Goal: Check status: Check status

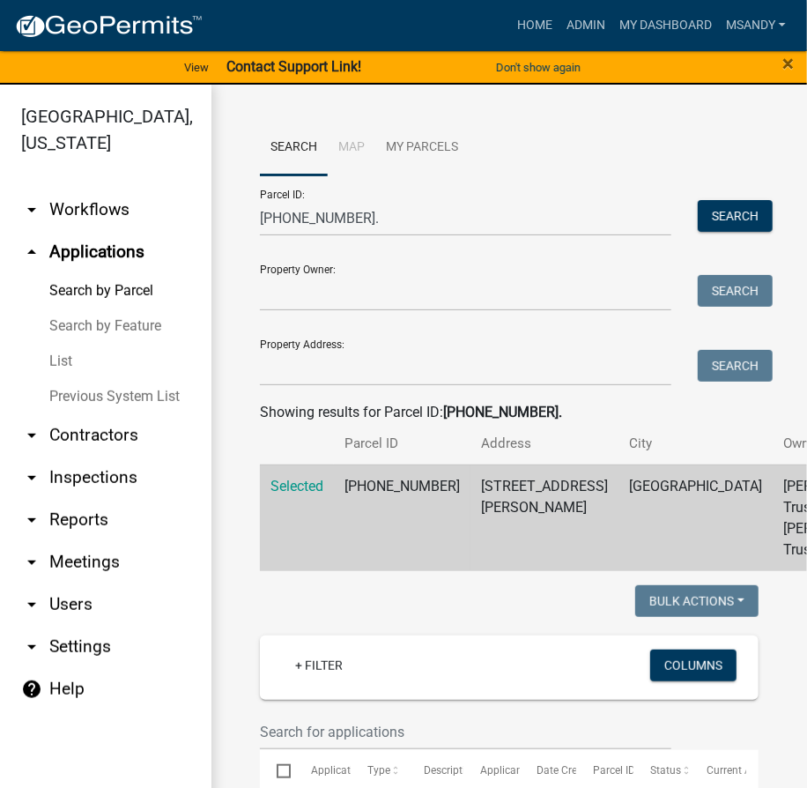
scroll to position [721, 0]
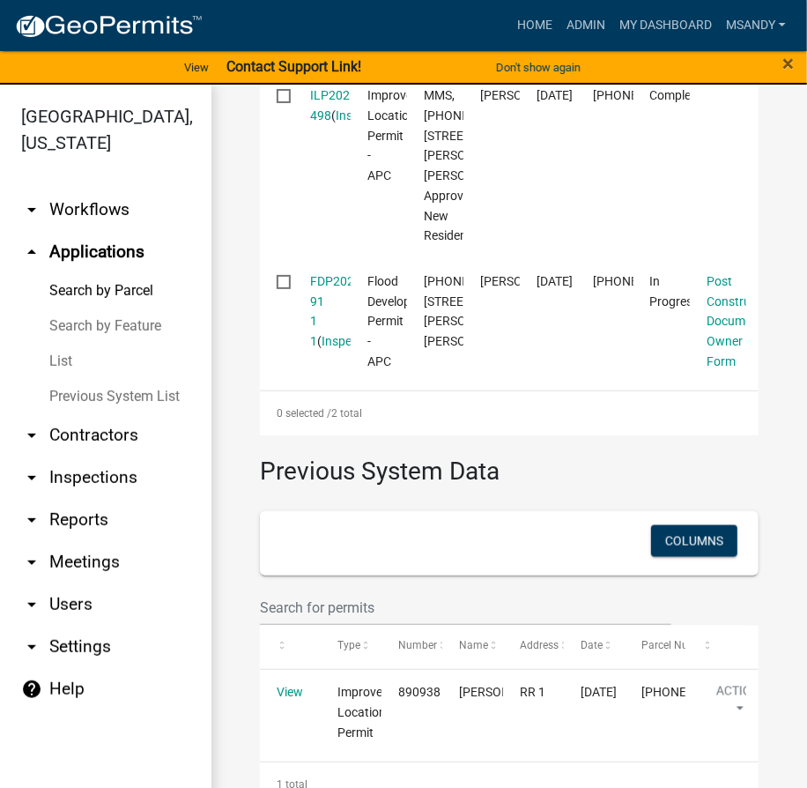
click at [63, 361] on link "List" at bounding box center [106, 361] width 212 height 35
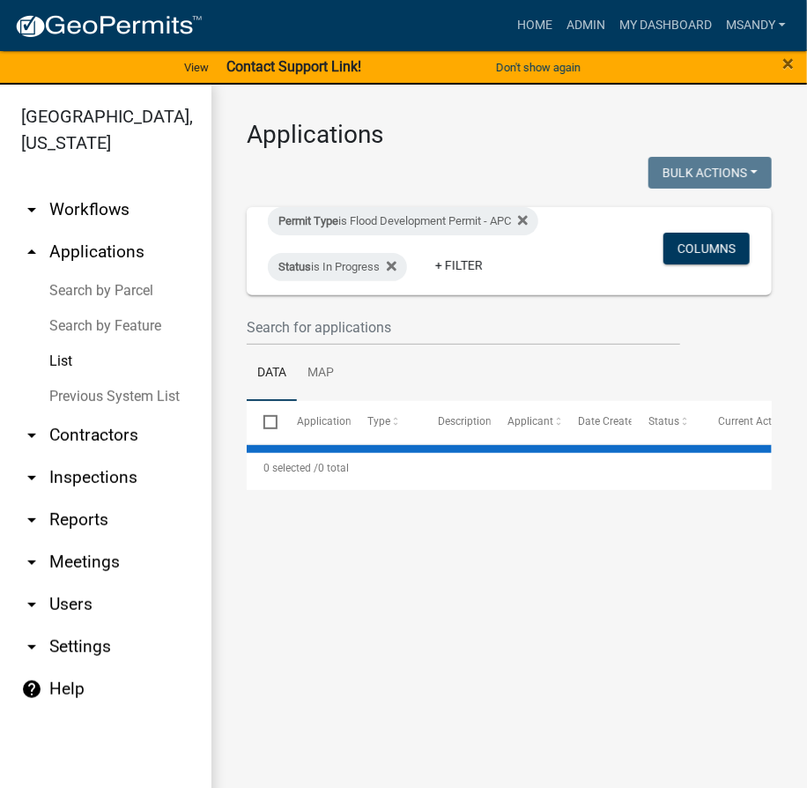
select select "3: 100"
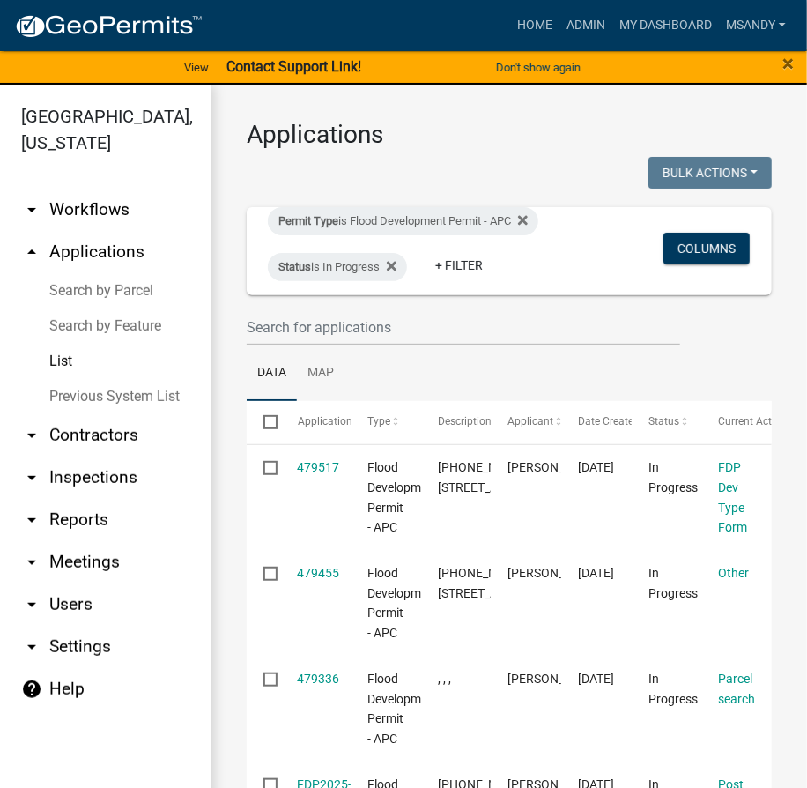
click at [106, 286] on link "Search by Parcel" at bounding box center [106, 290] width 212 height 35
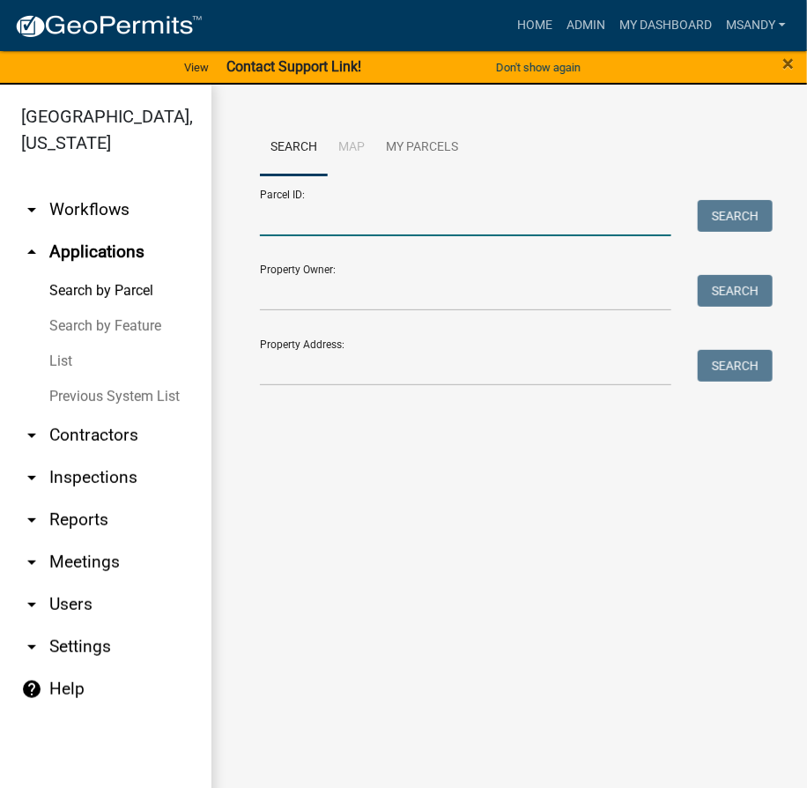
click at [407, 227] on input "Parcel ID:" at bounding box center [466, 218] width 412 height 36
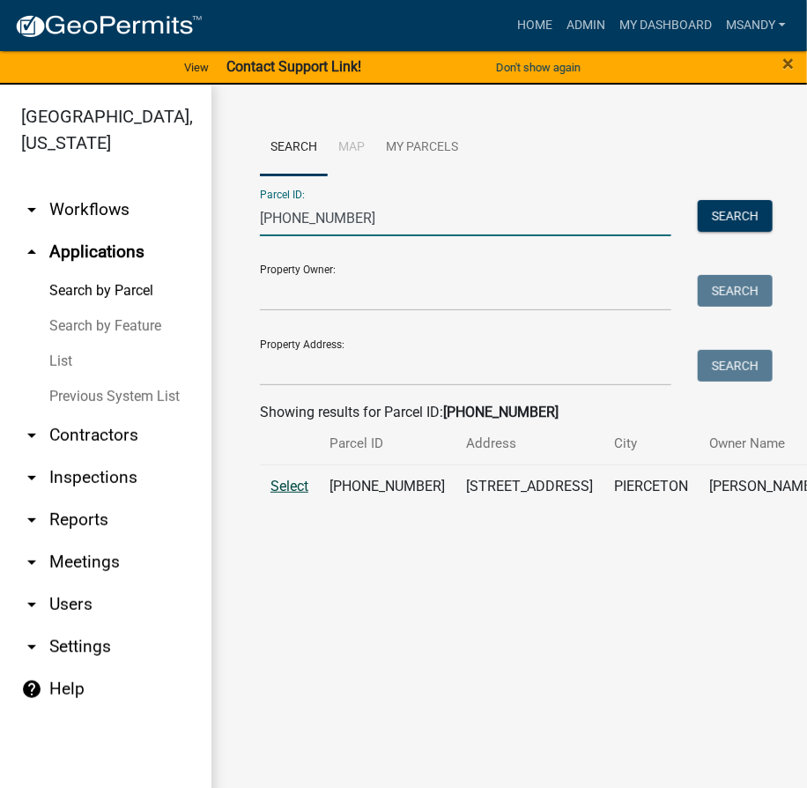
click at [284, 495] on span "Select" at bounding box center [290, 486] width 38 height 17
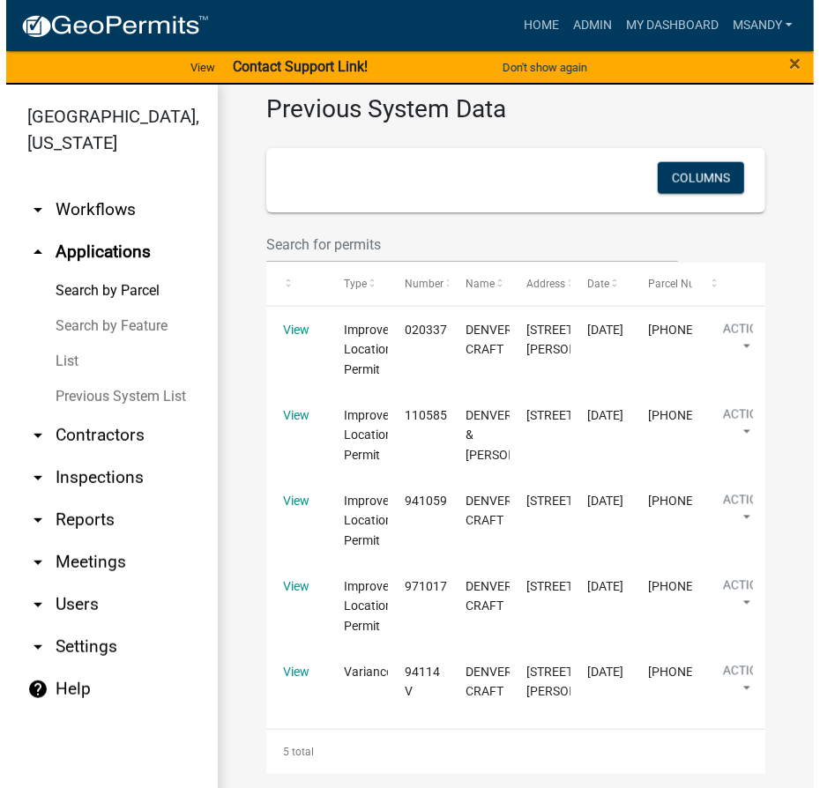
scroll to position [1109, 0]
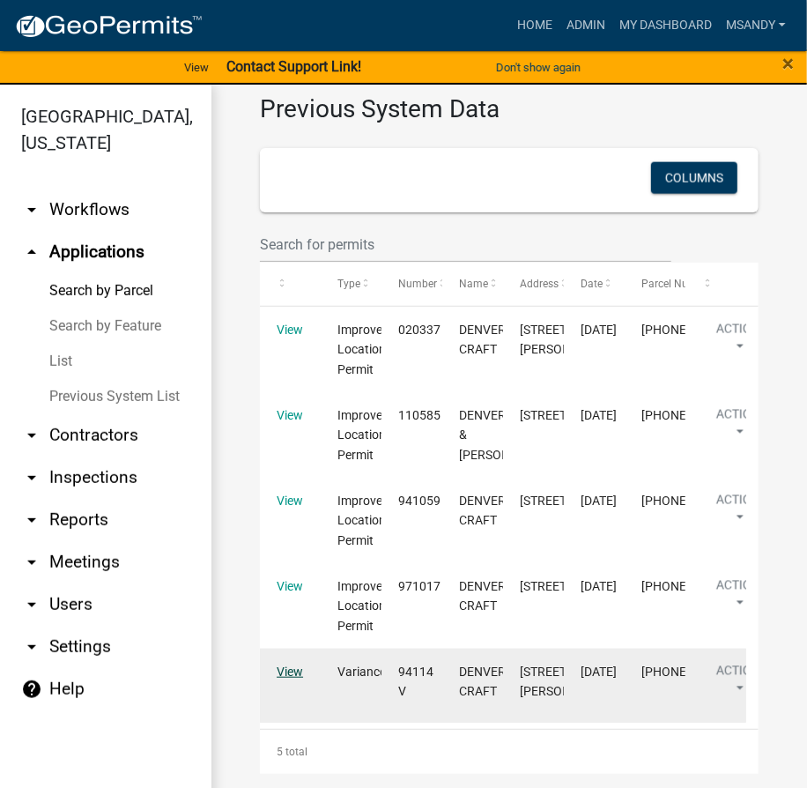
click at [293, 665] on link "View" at bounding box center [290, 672] width 26 height 14
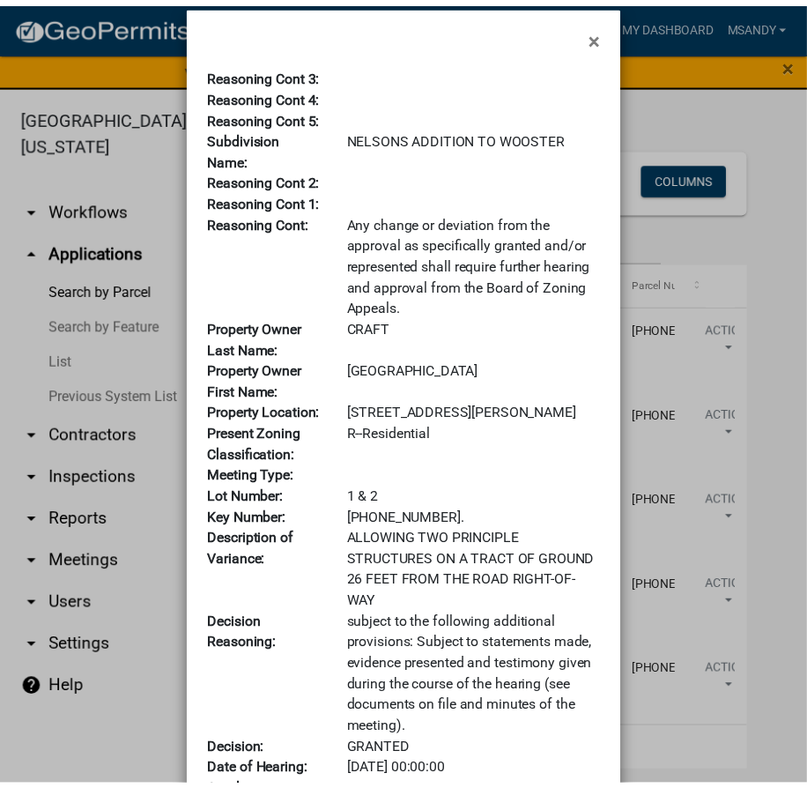
scroll to position [0, 0]
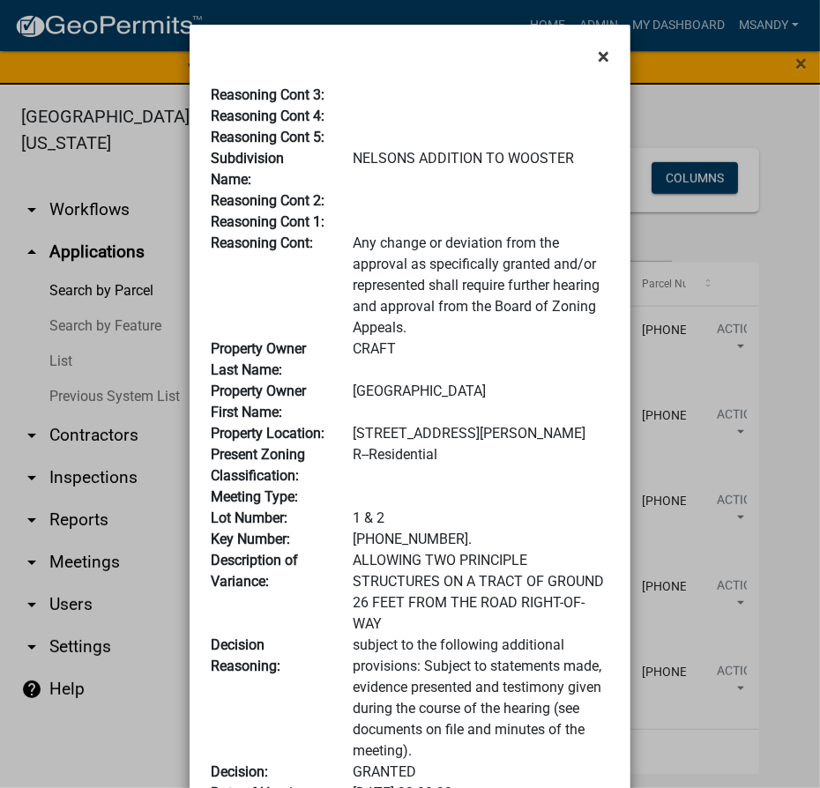
click at [600, 52] on span "×" at bounding box center [603, 56] width 11 height 25
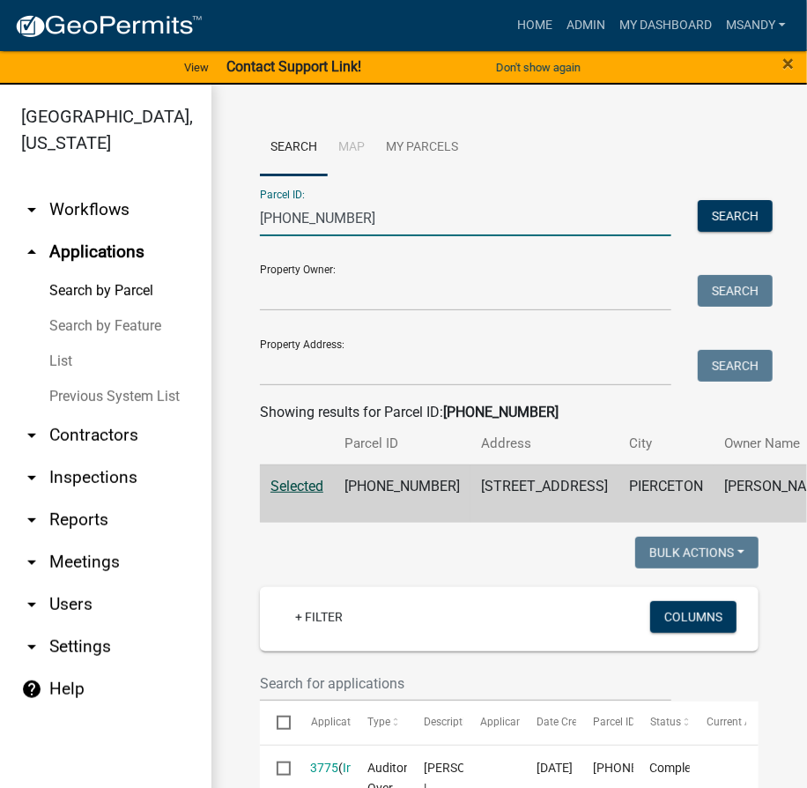
drag, startPoint x: 360, startPoint y: 213, endPoint x: 4, endPoint y: 206, distance: 356.2
click at [4, 225] on div "[GEOGRAPHIC_DATA], [US_STATE] arrow_drop_down Workflows List arrow_drop_up Appl…" at bounding box center [403, 447] width 807 height 725
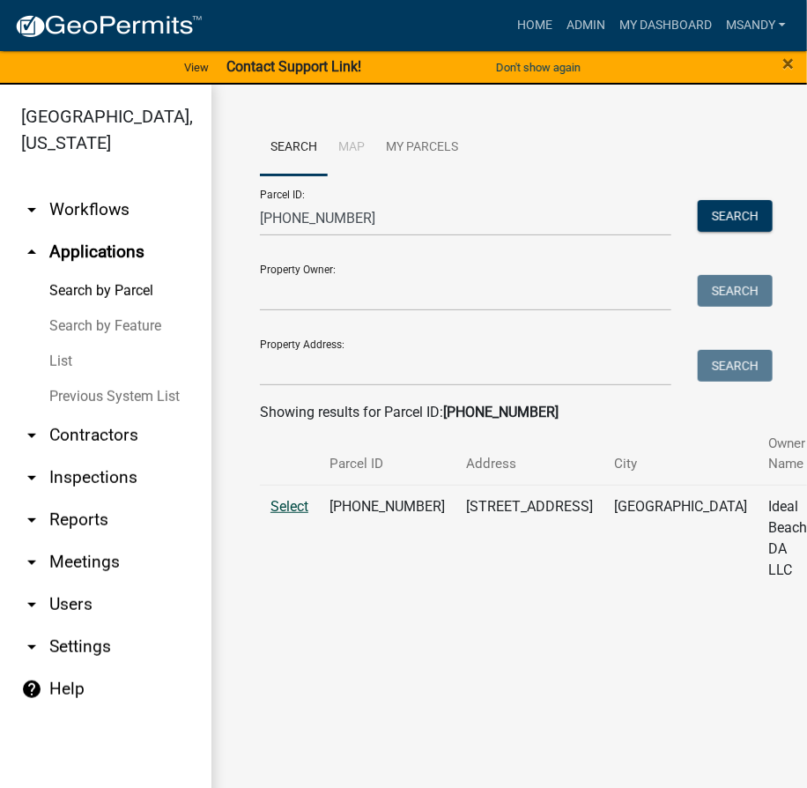
click at [286, 512] on span "Select" at bounding box center [290, 506] width 38 height 17
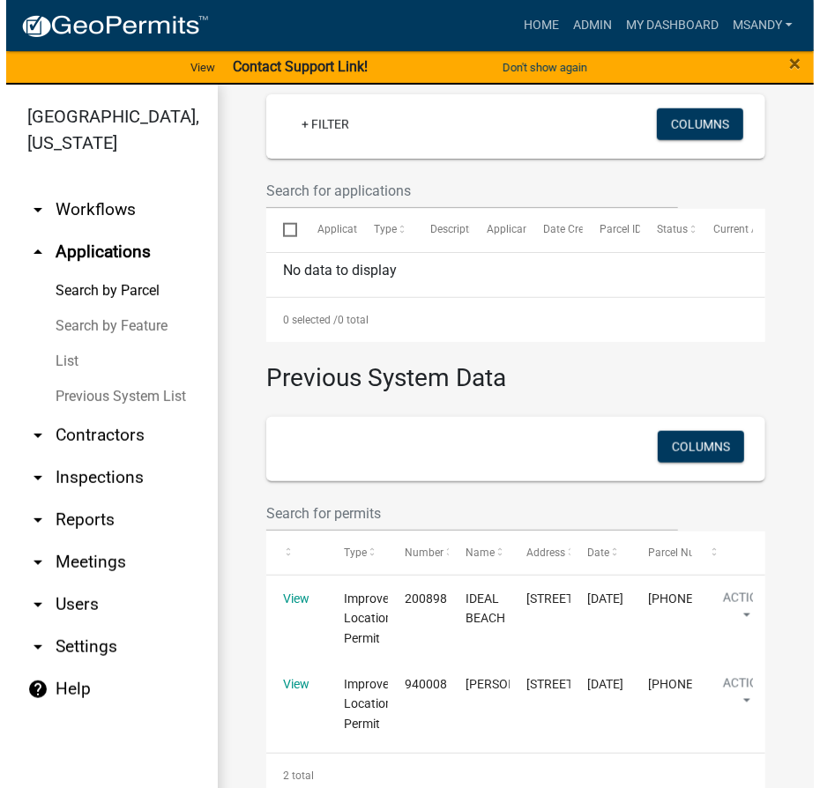
scroll to position [686, 0]
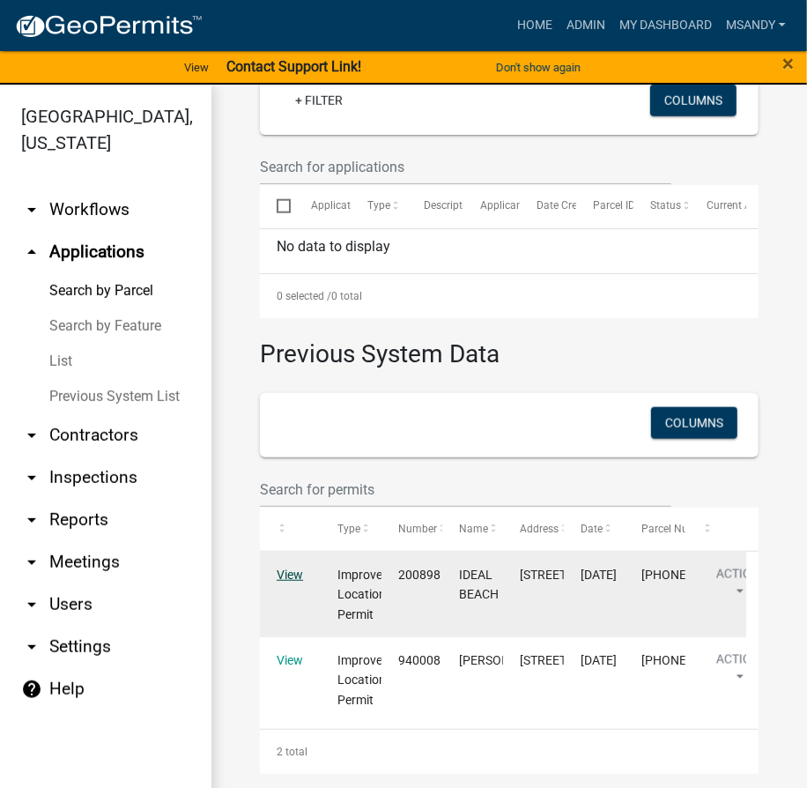
click at [291, 568] on link "View" at bounding box center [290, 575] width 26 height 14
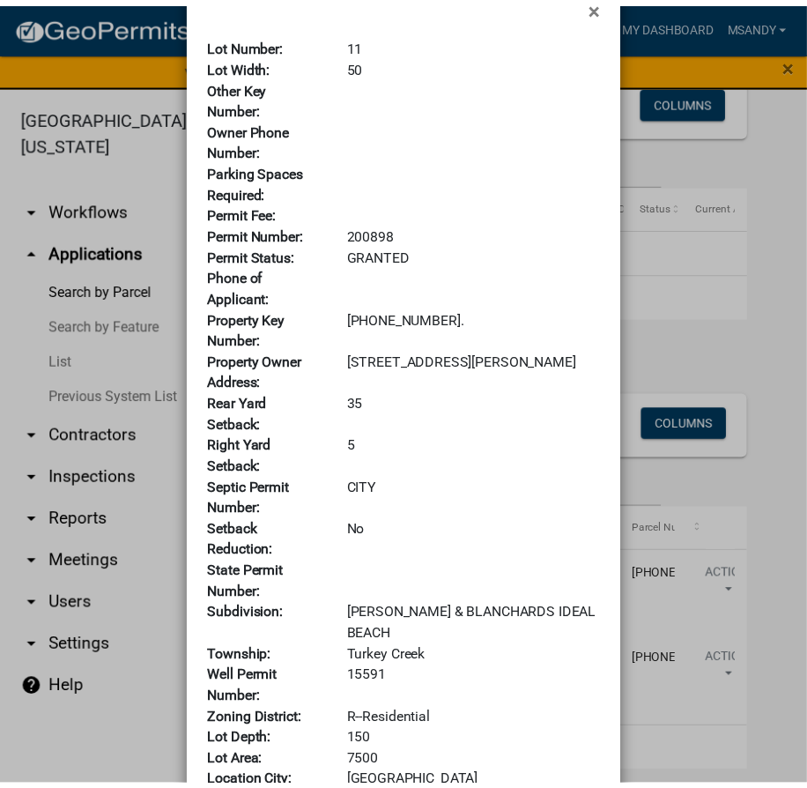
scroll to position [0, 0]
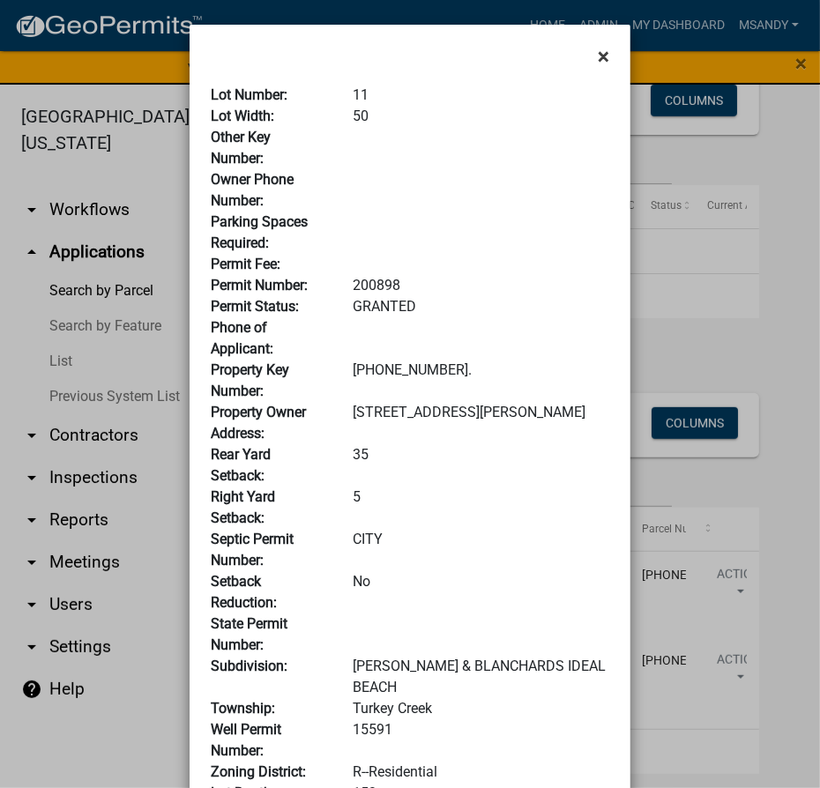
click at [591, 58] on button "×" at bounding box center [604, 56] width 40 height 49
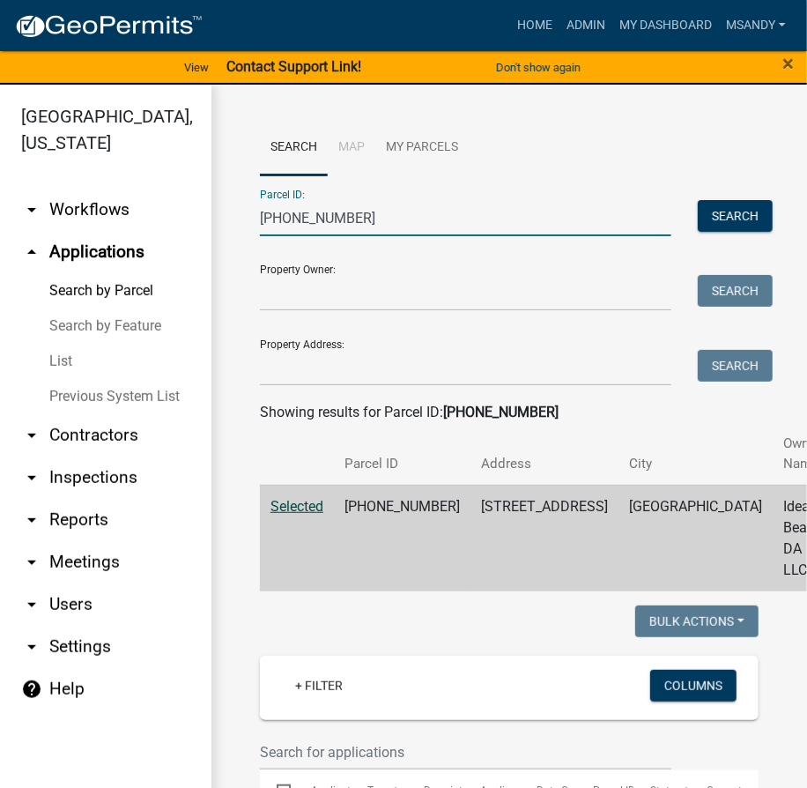
drag, startPoint x: 353, startPoint y: 225, endPoint x: -85, endPoint y: 242, distance: 437.6
click at [0, 242] on html "Internet Explorer does NOT work with GeoPermits. Get a new browser for more sec…" at bounding box center [403, 394] width 807 height 788
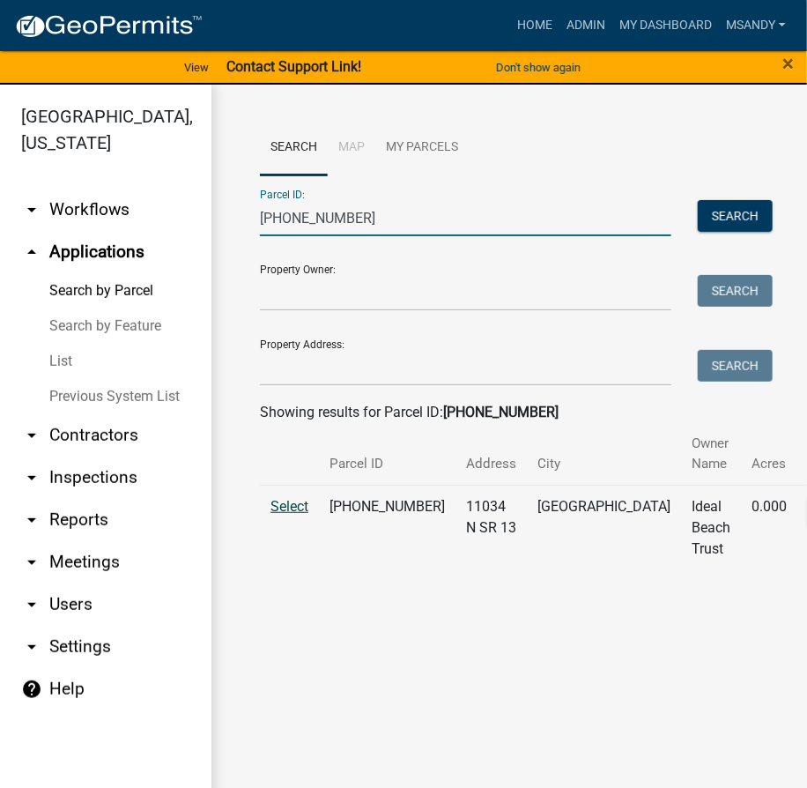
type input "[PHONE_NUMBER]"
click at [276, 499] on span "Select" at bounding box center [290, 506] width 38 height 17
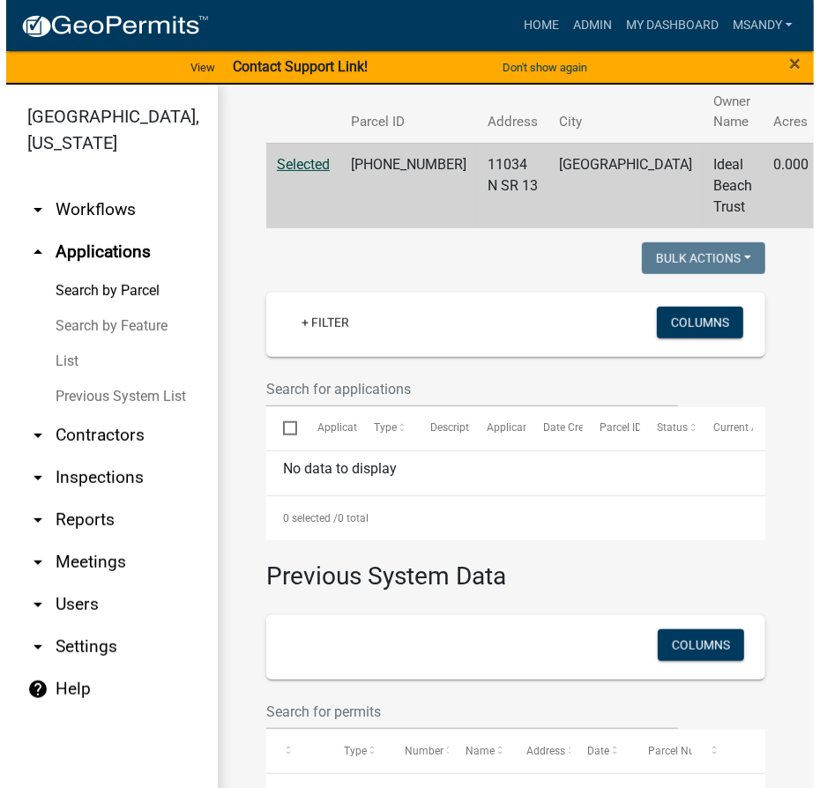
scroll to position [669, 0]
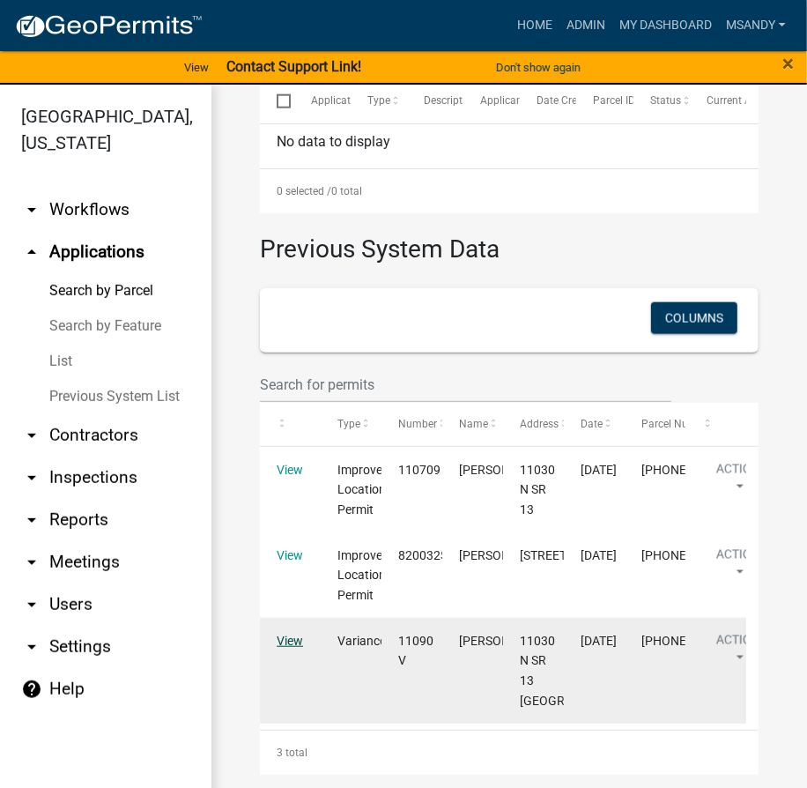
click at [292, 637] on link "View" at bounding box center [290, 641] width 26 height 14
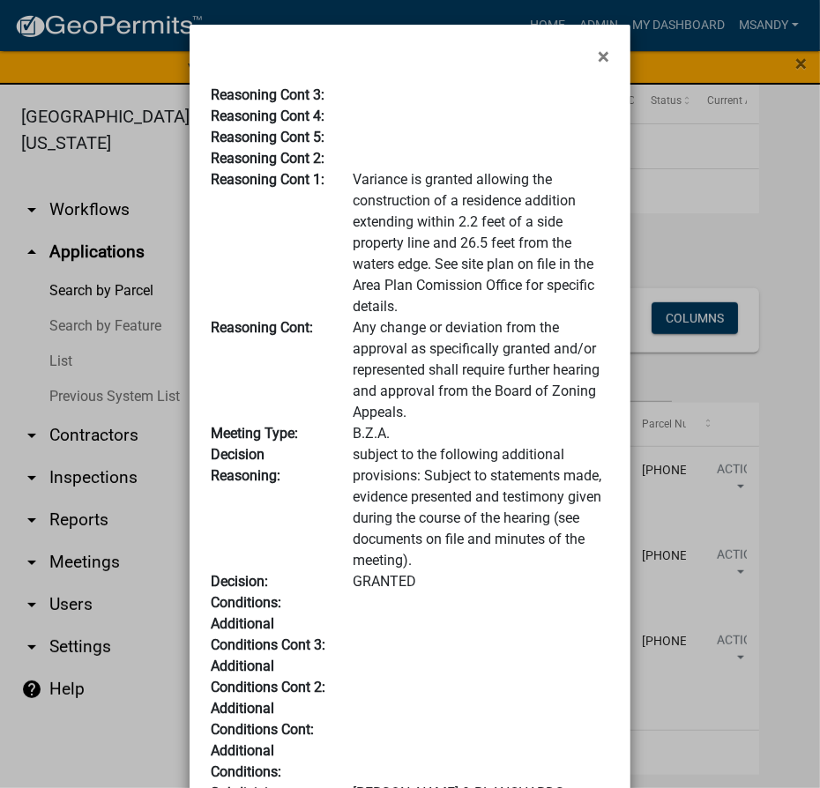
drag, startPoint x: 594, startPoint y: 47, endPoint x: 532, endPoint y: 142, distance: 113.5
click at [598, 48] on span "×" at bounding box center [603, 56] width 11 height 25
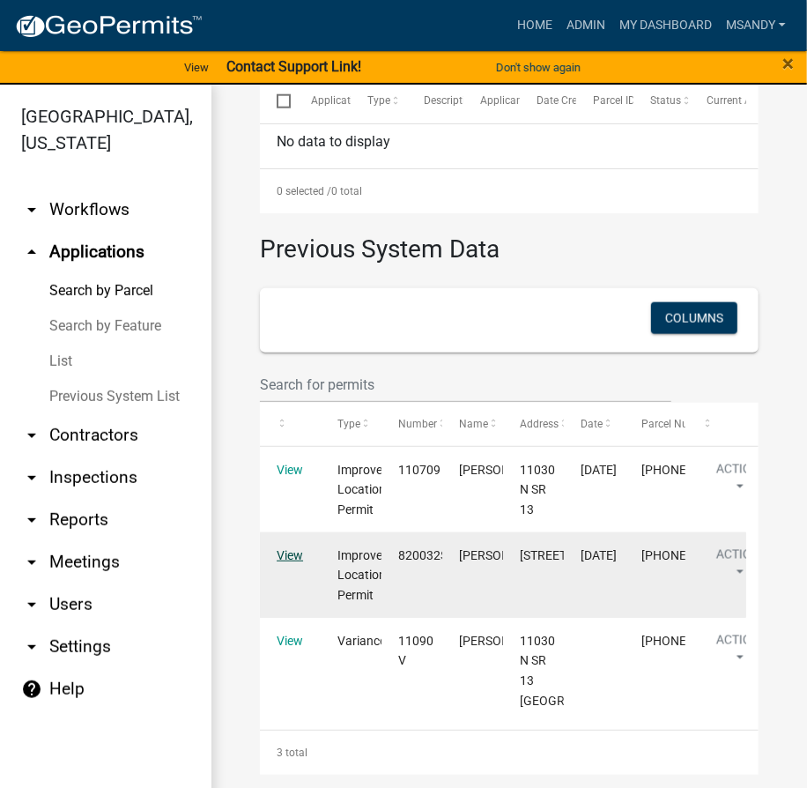
click at [293, 556] on link "View" at bounding box center [290, 555] width 26 height 14
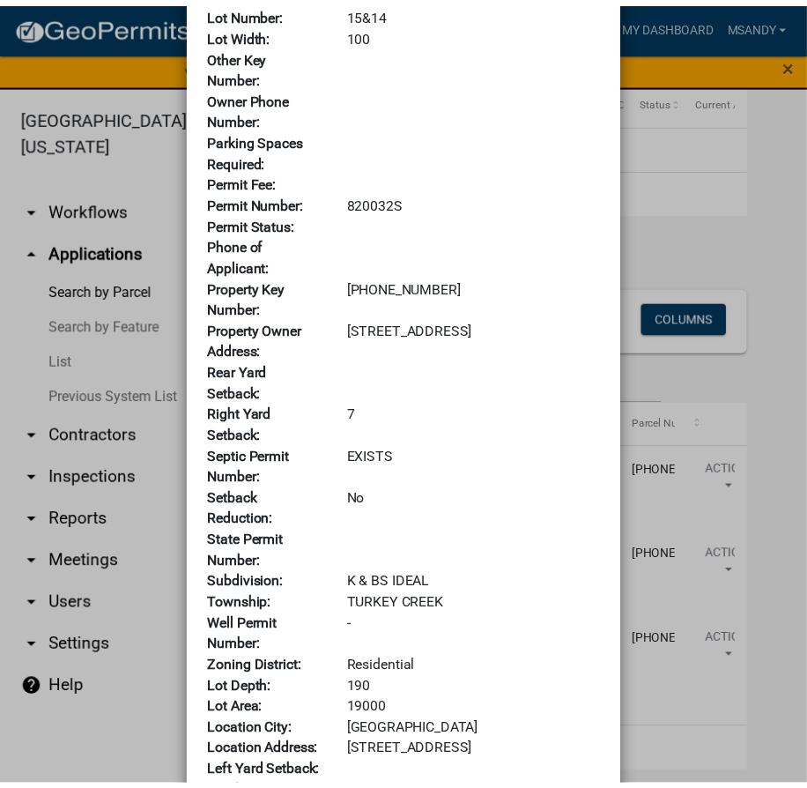
scroll to position [0, 0]
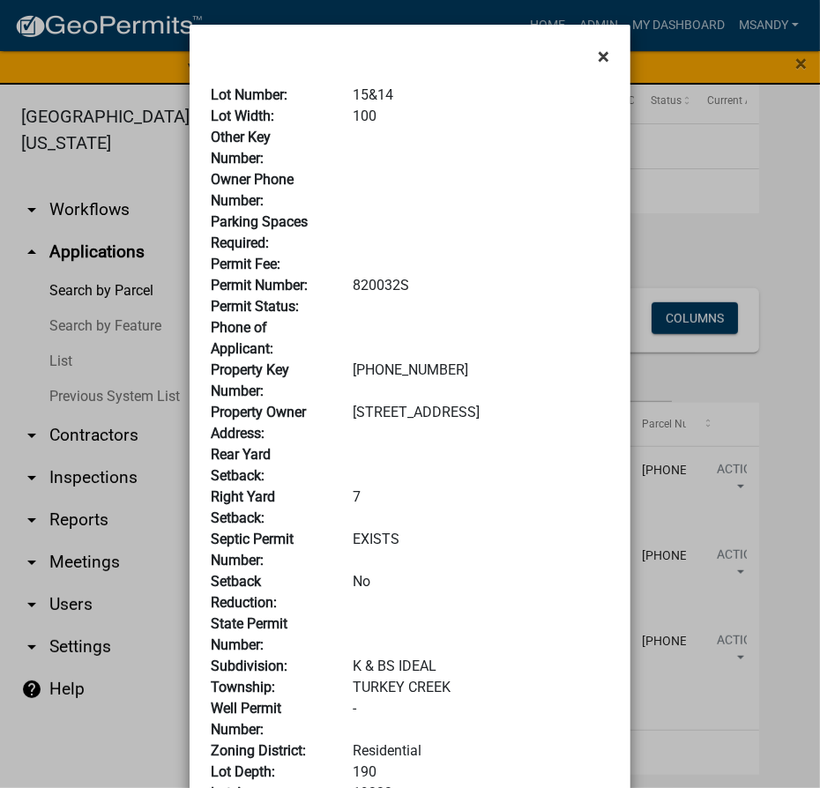
click at [601, 59] on span "×" at bounding box center [603, 56] width 11 height 25
